Goal: Transaction & Acquisition: Purchase product/service

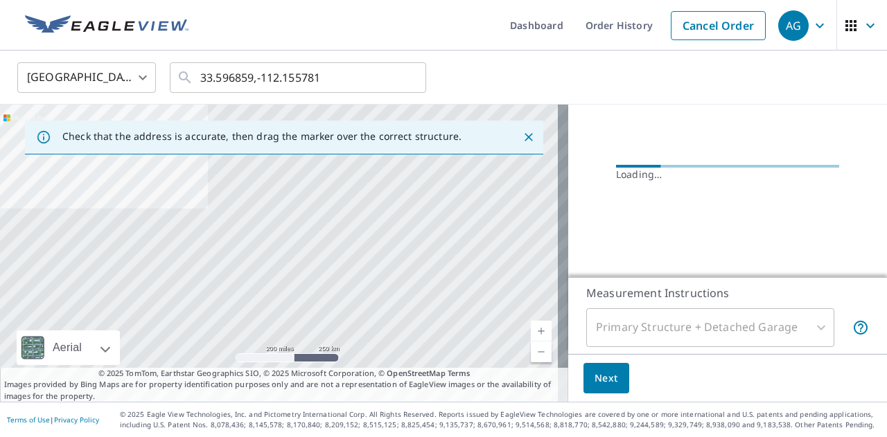
scroll to position [73, 0]
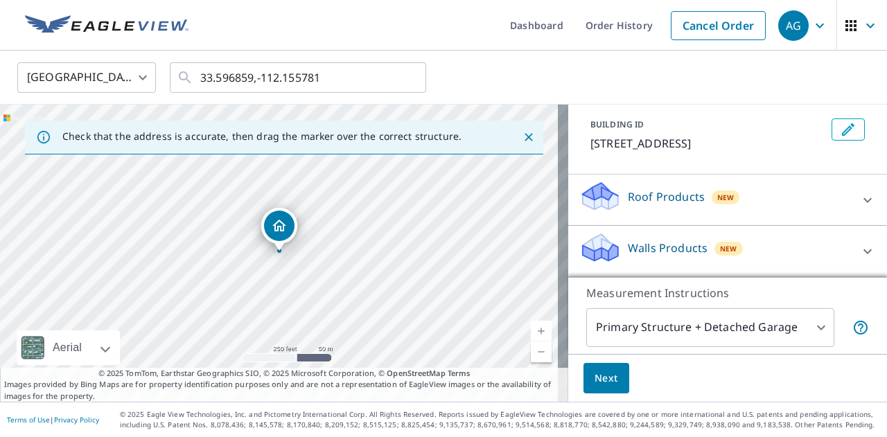
click at [747, 197] on div "Roof Products New" at bounding box center [715, 199] width 272 height 39
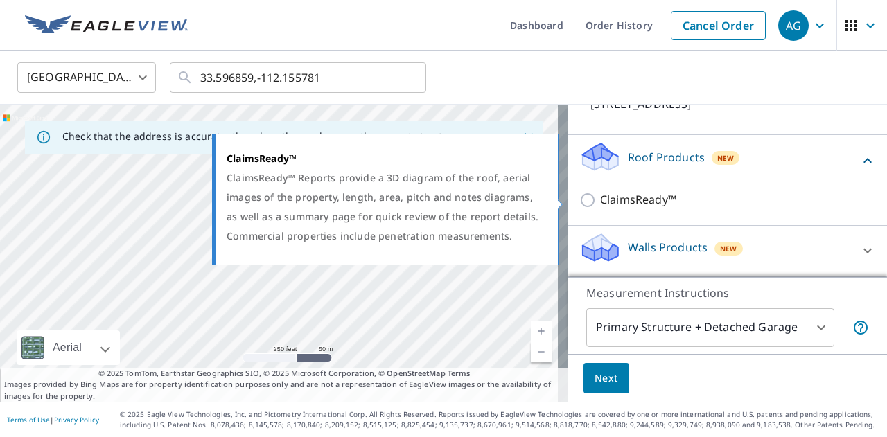
click at [644, 200] on p "ClaimsReady™" at bounding box center [638, 199] width 76 height 17
click at [600, 200] on input "ClaimsReady™" at bounding box center [589, 200] width 21 height 17
checkbox input "true"
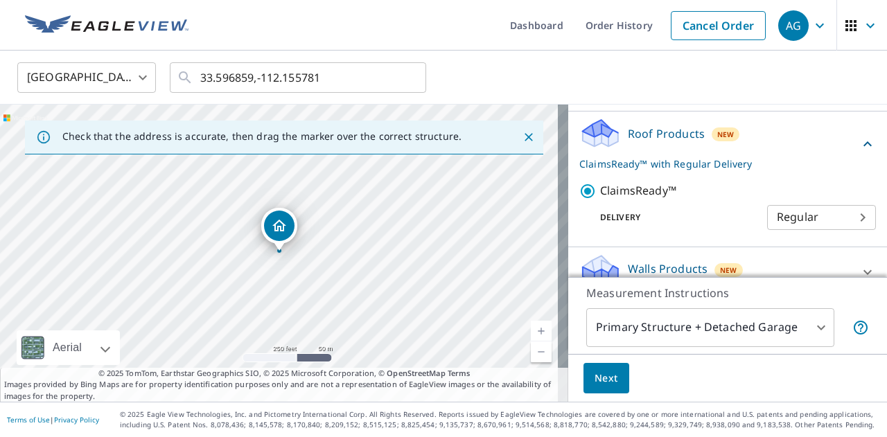
scroll to position [158, 0]
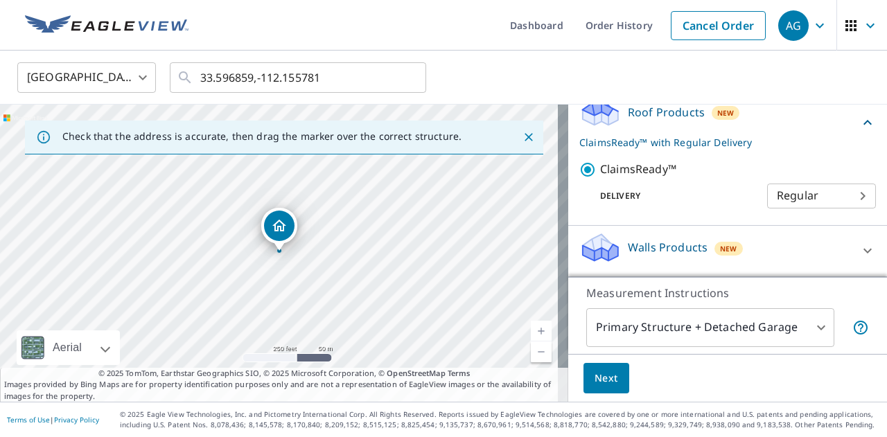
click at [608, 374] on button "Next" at bounding box center [606, 378] width 46 height 31
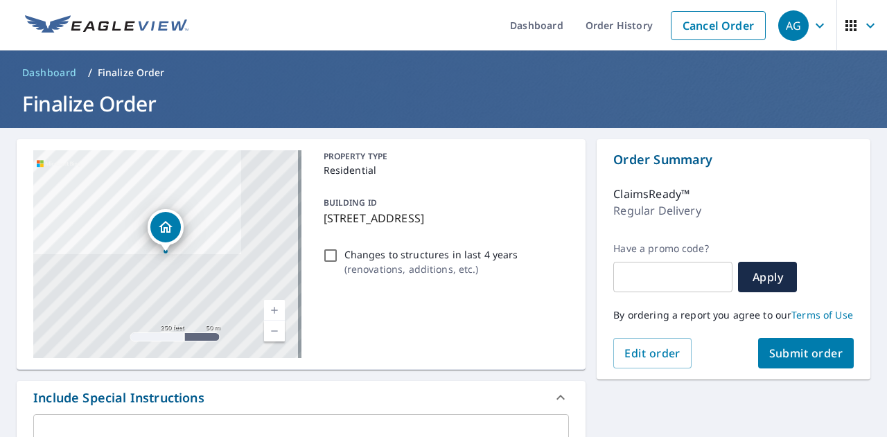
click at [773, 361] on span "Submit order" at bounding box center [806, 353] width 74 height 15
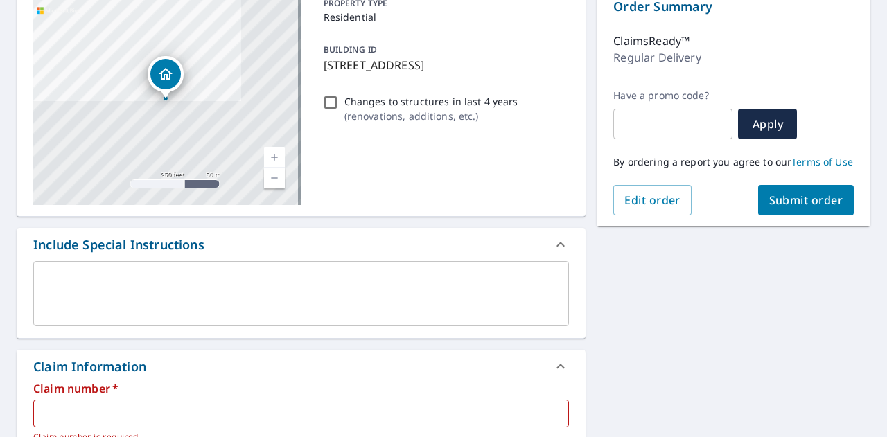
scroll to position [346, 0]
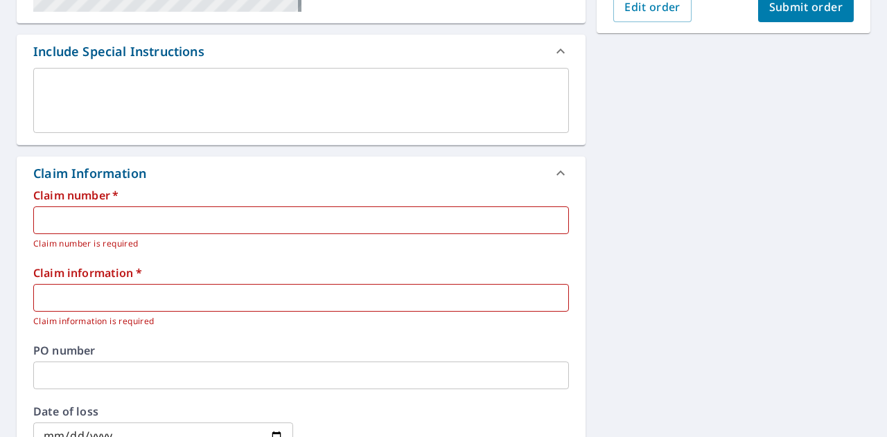
click at [213, 219] on input "text" at bounding box center [301, 220] width 536 height 28
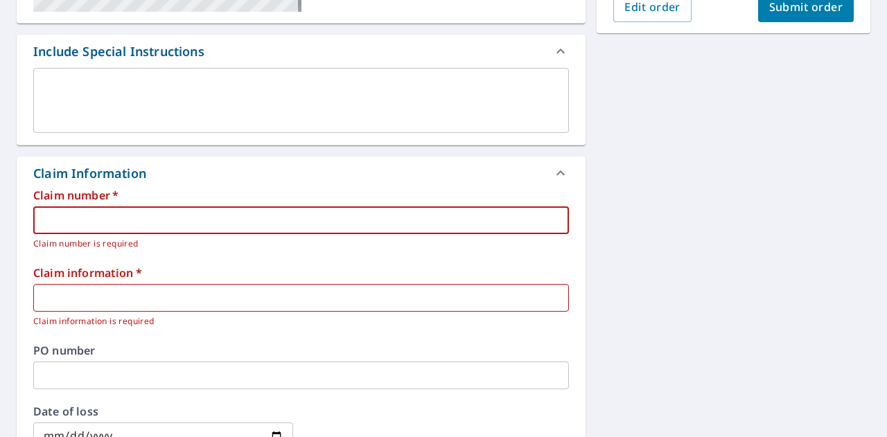
paste input "JDG2402"
type input "JDG2402"
click at [182, 301] on input "text" at bounding box center [301, 298] width 536 height 28
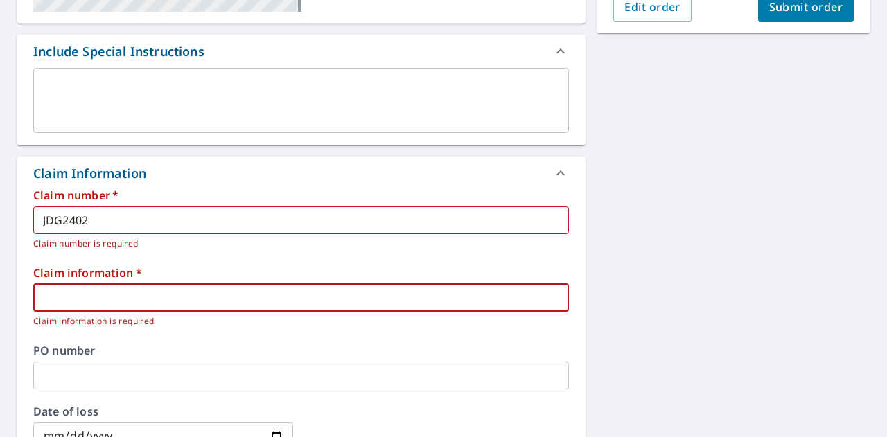
click at [221, 294] on input "text" at bounding box center [301, 298] width 536 height 28
paste input "[PERSON_NAME]"
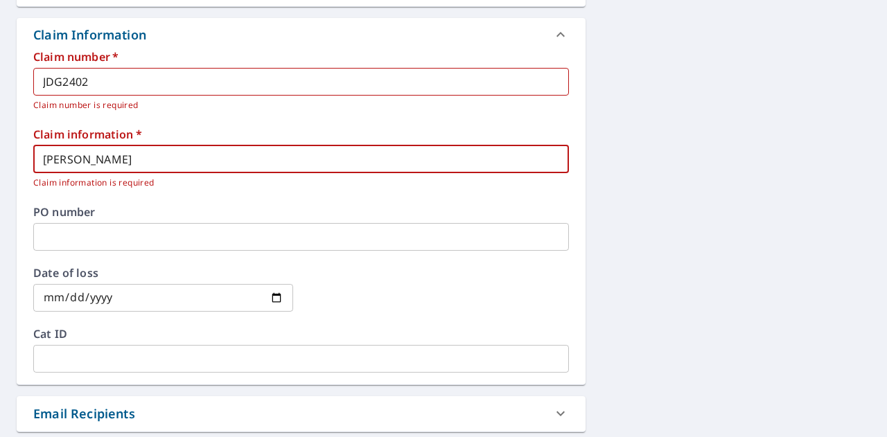
type input "[PERSON_NAME]"
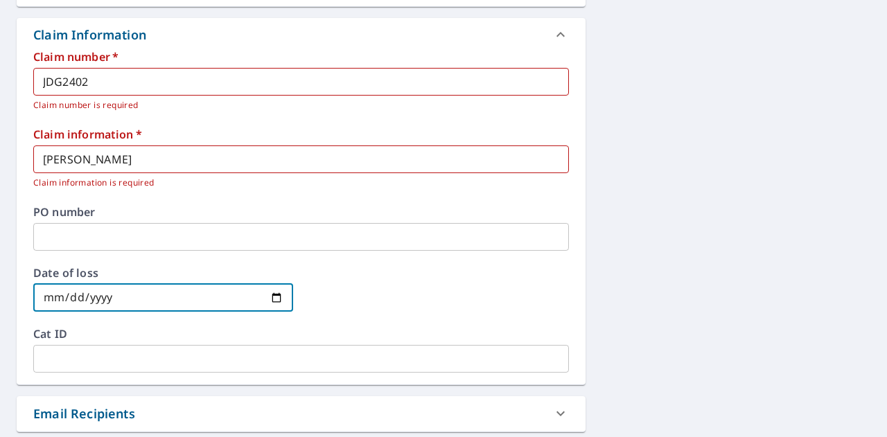
click at [279, 296] on input "date" at bounding box center [163, 298] width 260 height 28
type input "[DATE]"
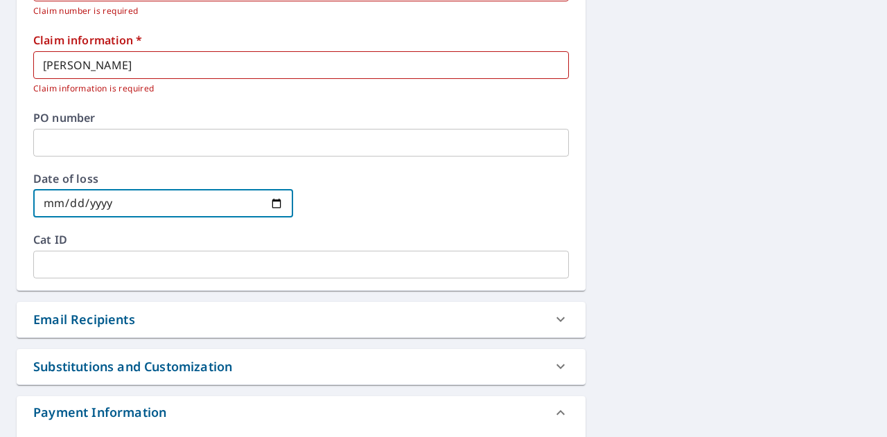
scroll to position [673, 0]
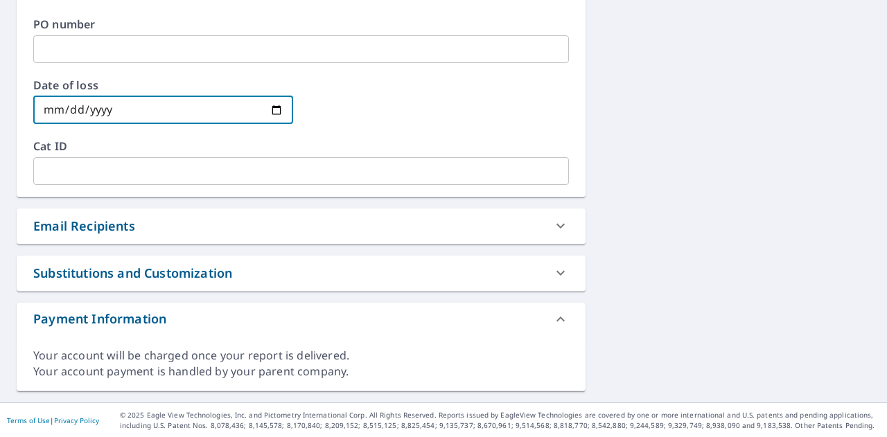
click at [134, 157] on input "text" at bounding box center [301, 171] width 536 height 28
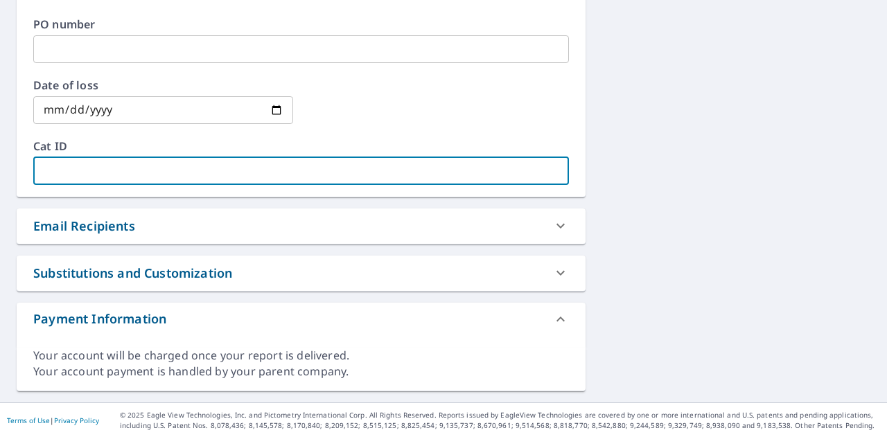
click at [141, 220] on div "Email Recipients" at bounding box center [288, 226] width 511 height 19
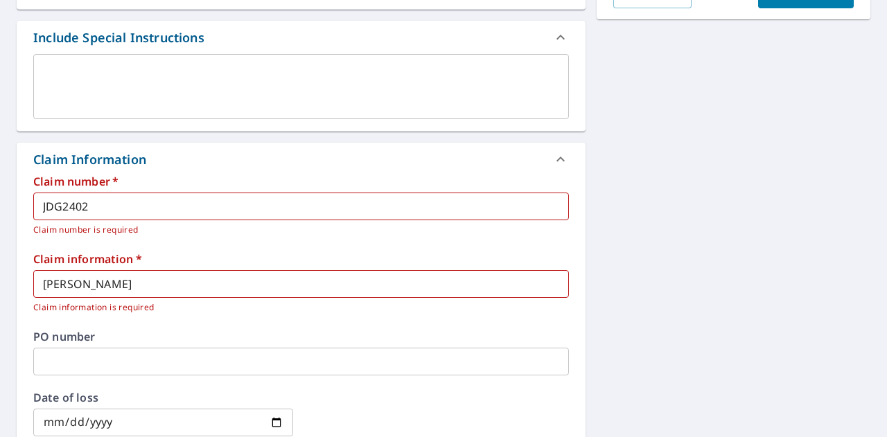
scroll to position [360, 0]
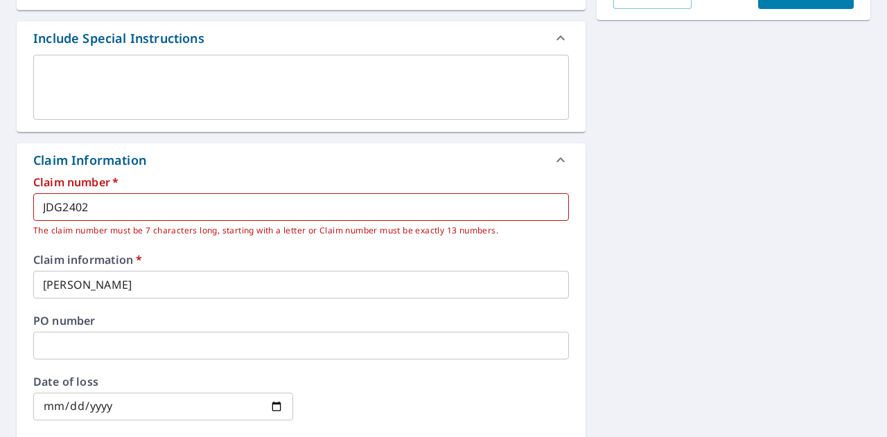
click at [315, 199] on input "JDG2402" at bounding box center [301, 207] width 536 height 28
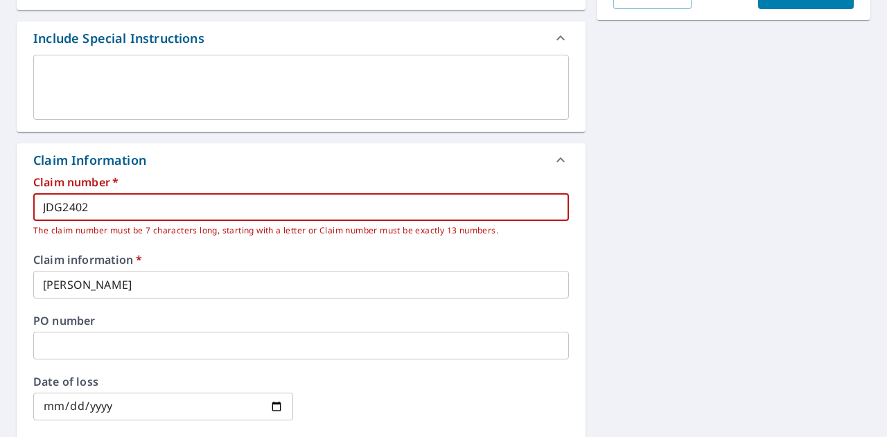
type input "JDG2402"
